Goal: Task Accomplishment & Management: Complete application form

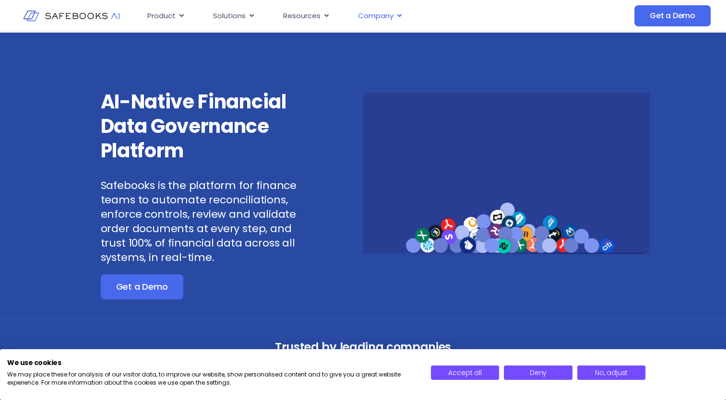
click at [393, 14] on span "Company" at bounding box center [376, 16] width 36 height 11
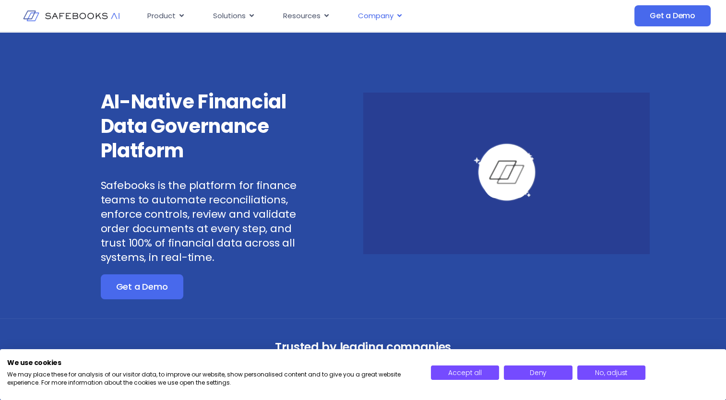
click at [393, 14] on span "Company" at bounding box center [376, 16] width 36 height 11
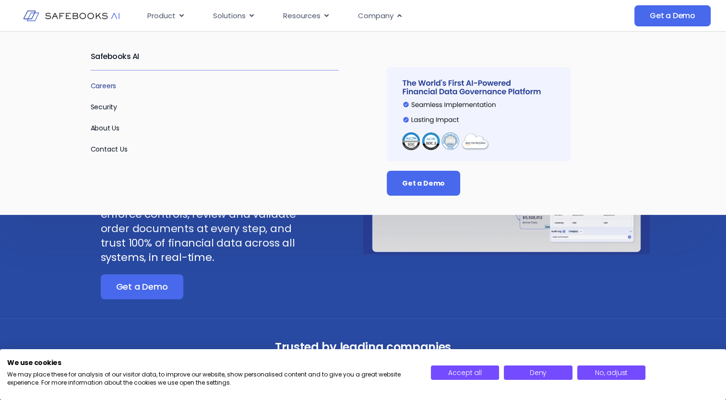
click at [108, 85] on link "Careers" at bounding box center [104, 86] width 26 height 10
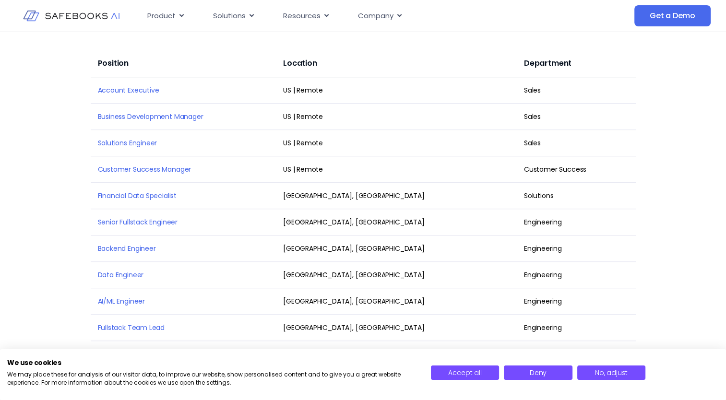
scroll to position [1286, 0]
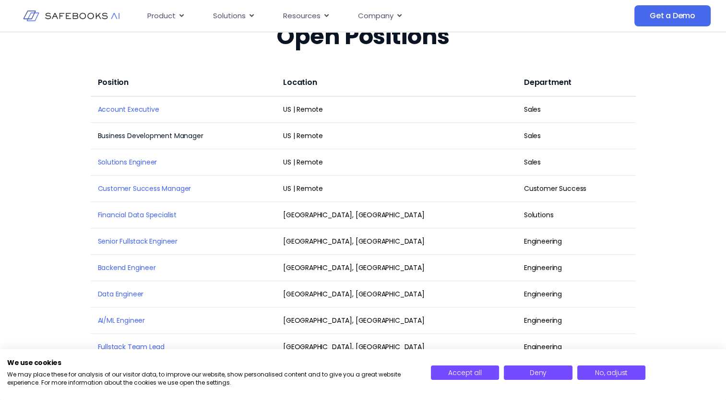
click at [145, 131] on link "Business Development Manager" at bounding box center [151, 136] width 106 height 10
